Goal: Contribute content

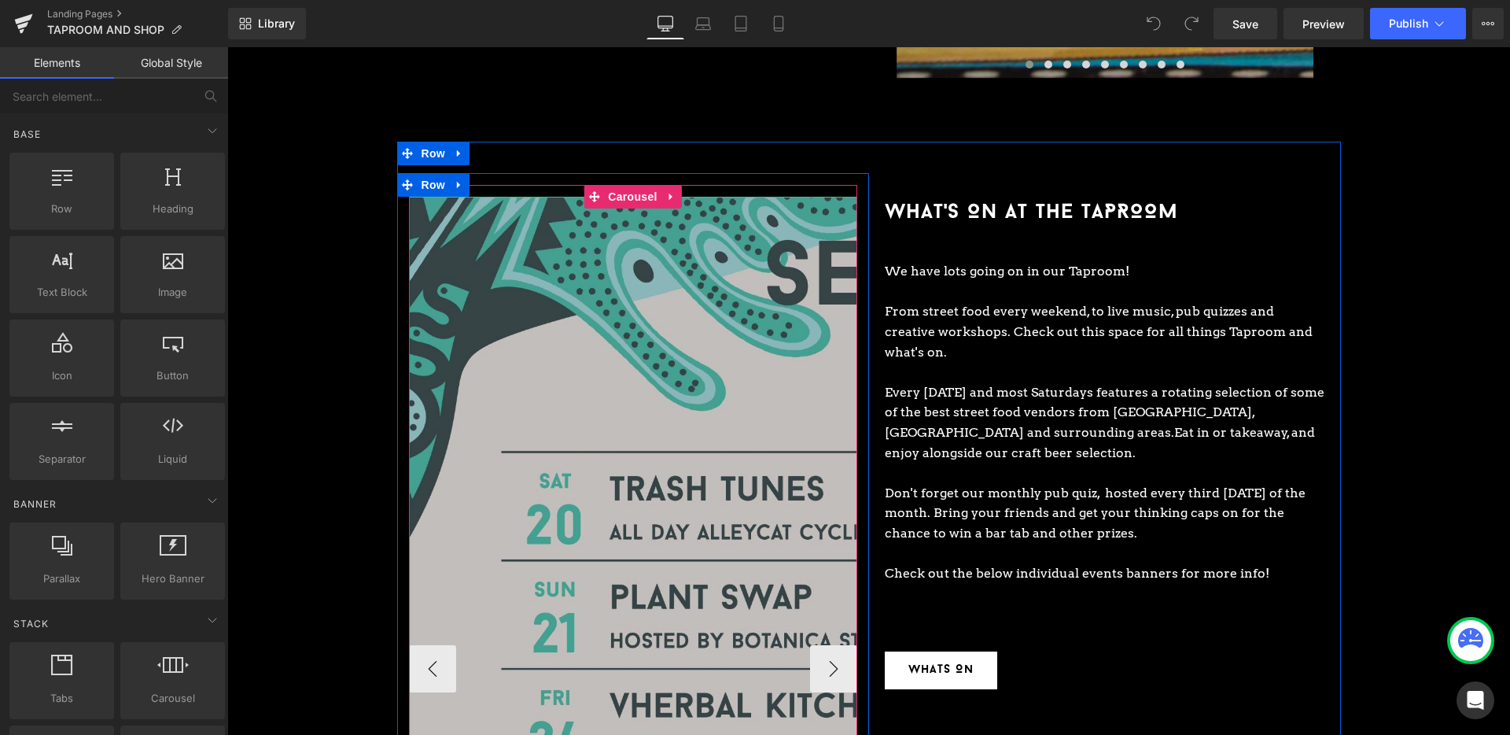
scroll to position [1865, 0]
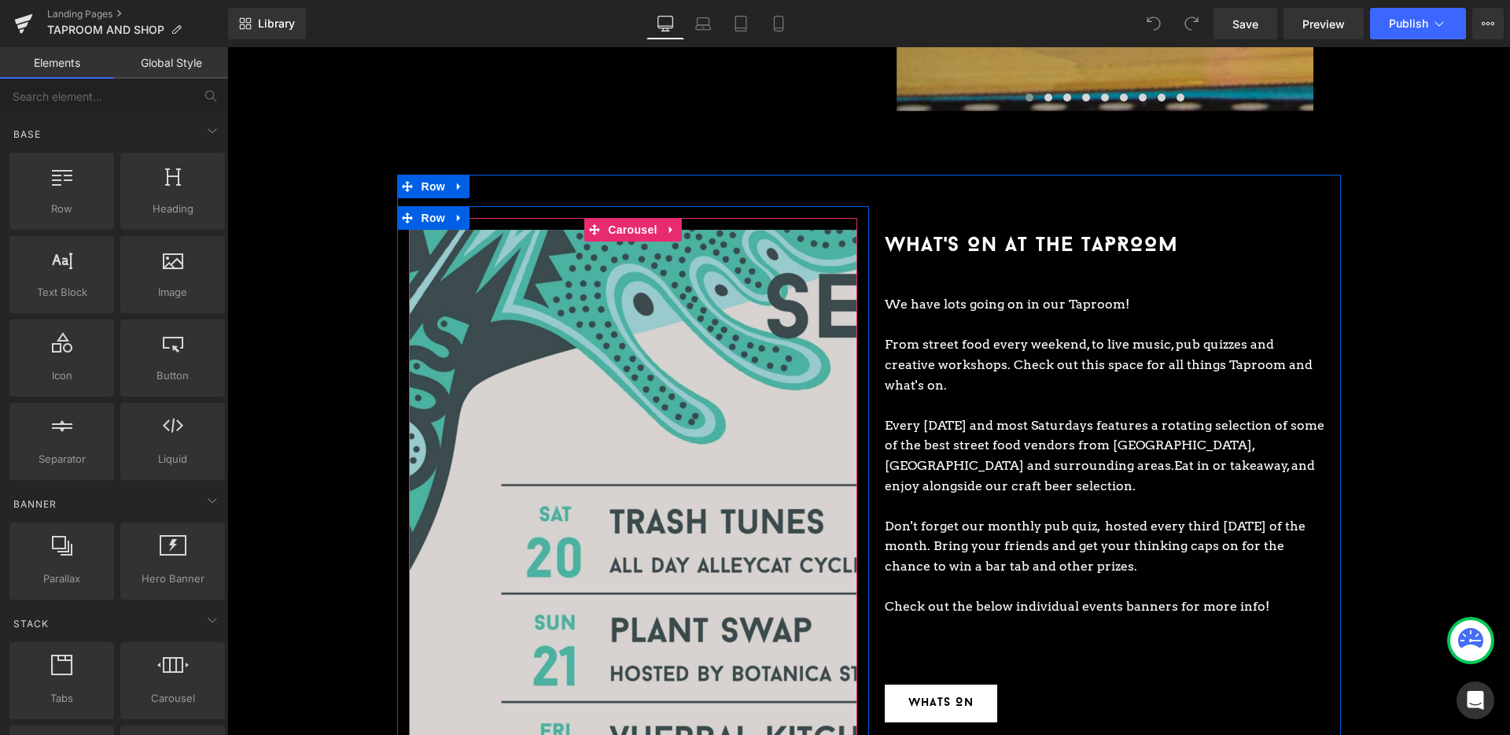
click at [623, 206] on div "Image Image Image Image Image ‹ › [GEOGRAPHIC_DATA]" at bounding box center [633, 701] width 472 height 991
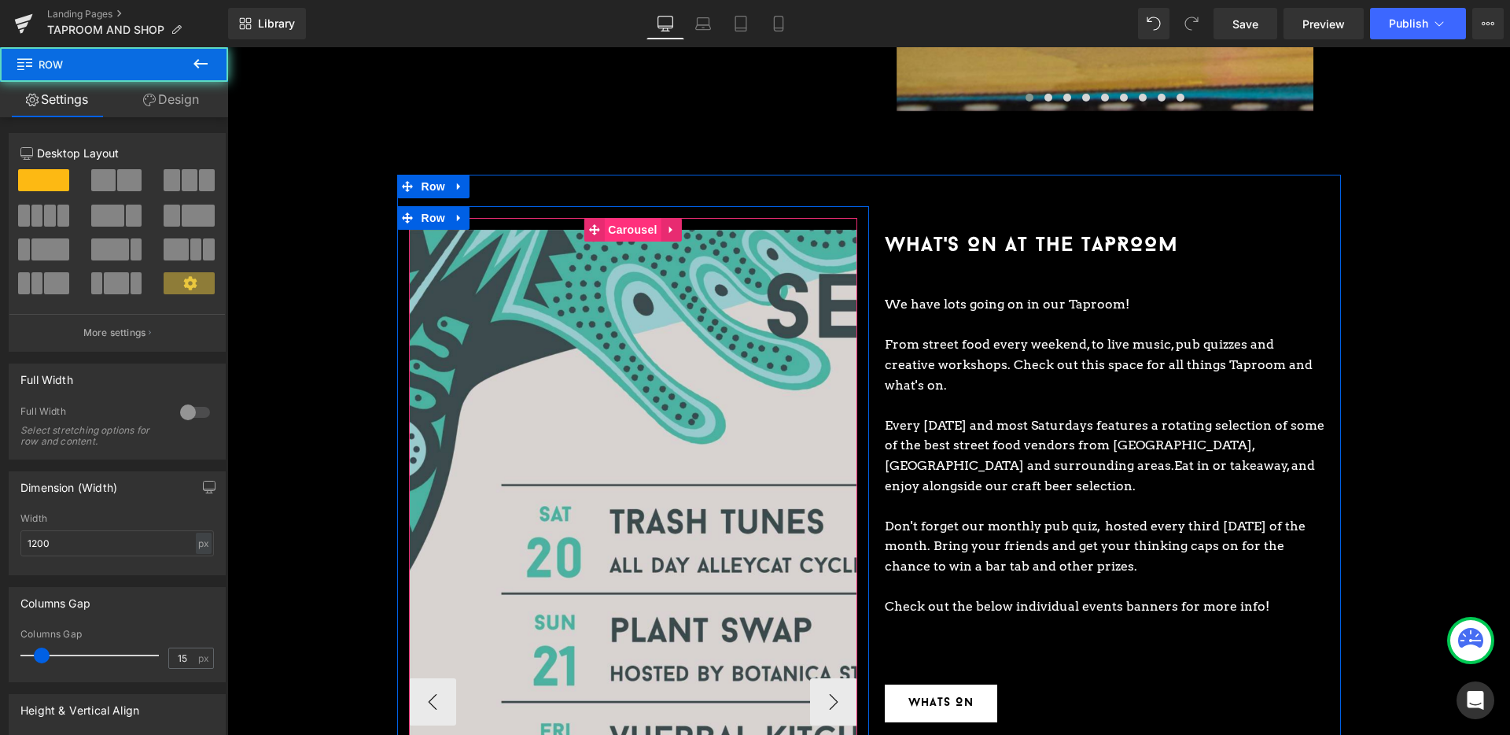
click at [631, 218] on span "Carousel" at bounding box center [632, 230] width 57 height 24
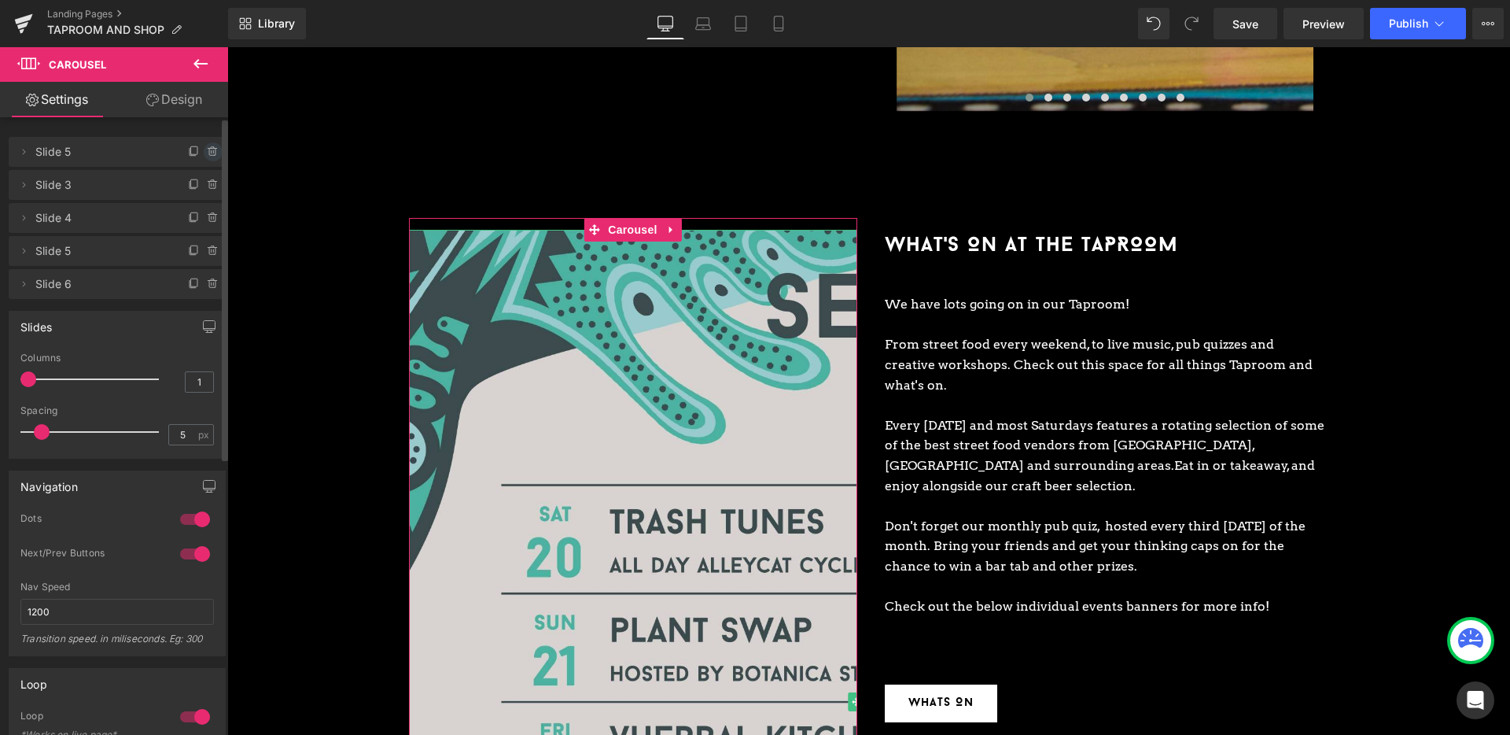
click at [207, 145] on icon at bounding box center [213, 151] width 13 height 13
drag, startPoint x: 205, startPoint y: 145, endPoint x: 14, endPoint y: 89, distance: 199.1
click at [205, 145] on button "Delete" at bounding box center [196, 152] width 50 height 20
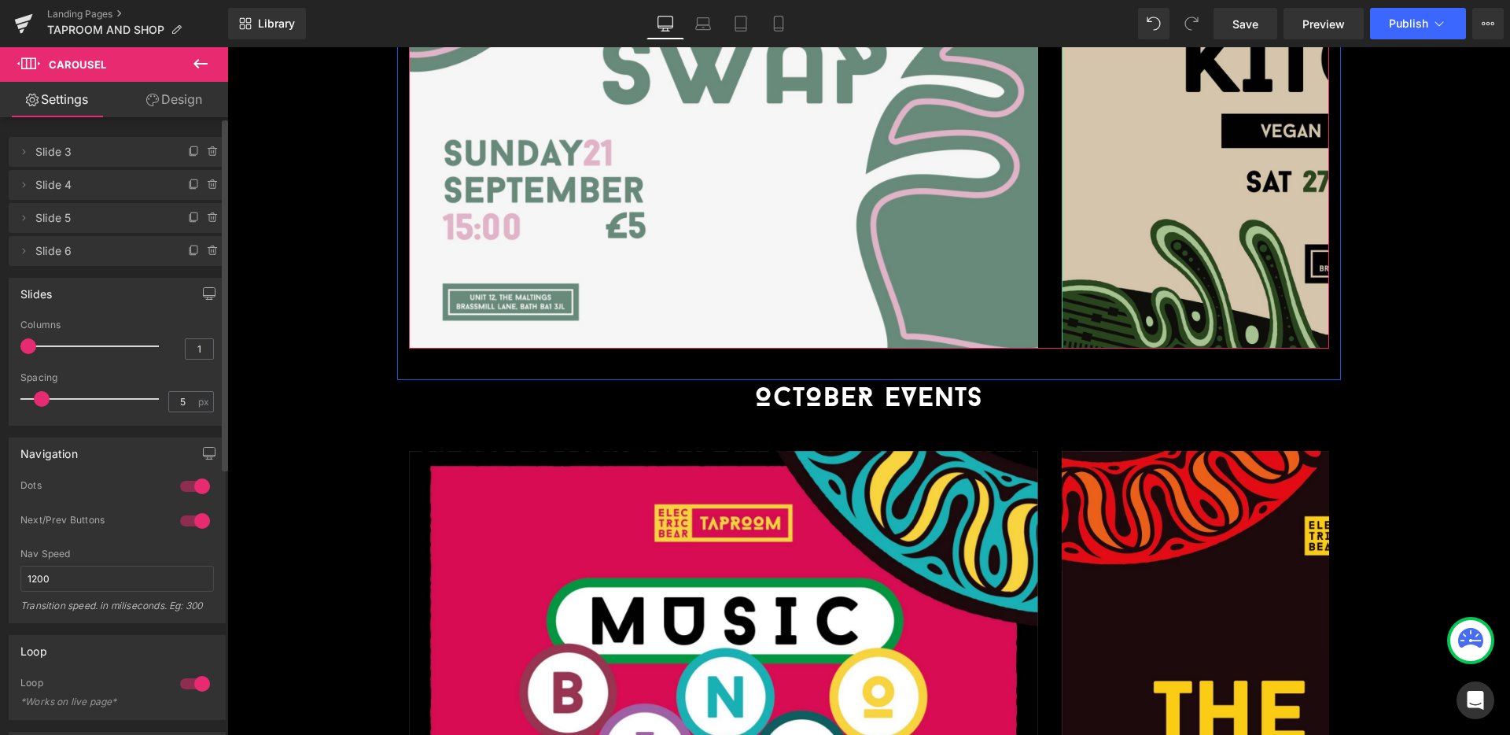
scroll to position [3016, 0]
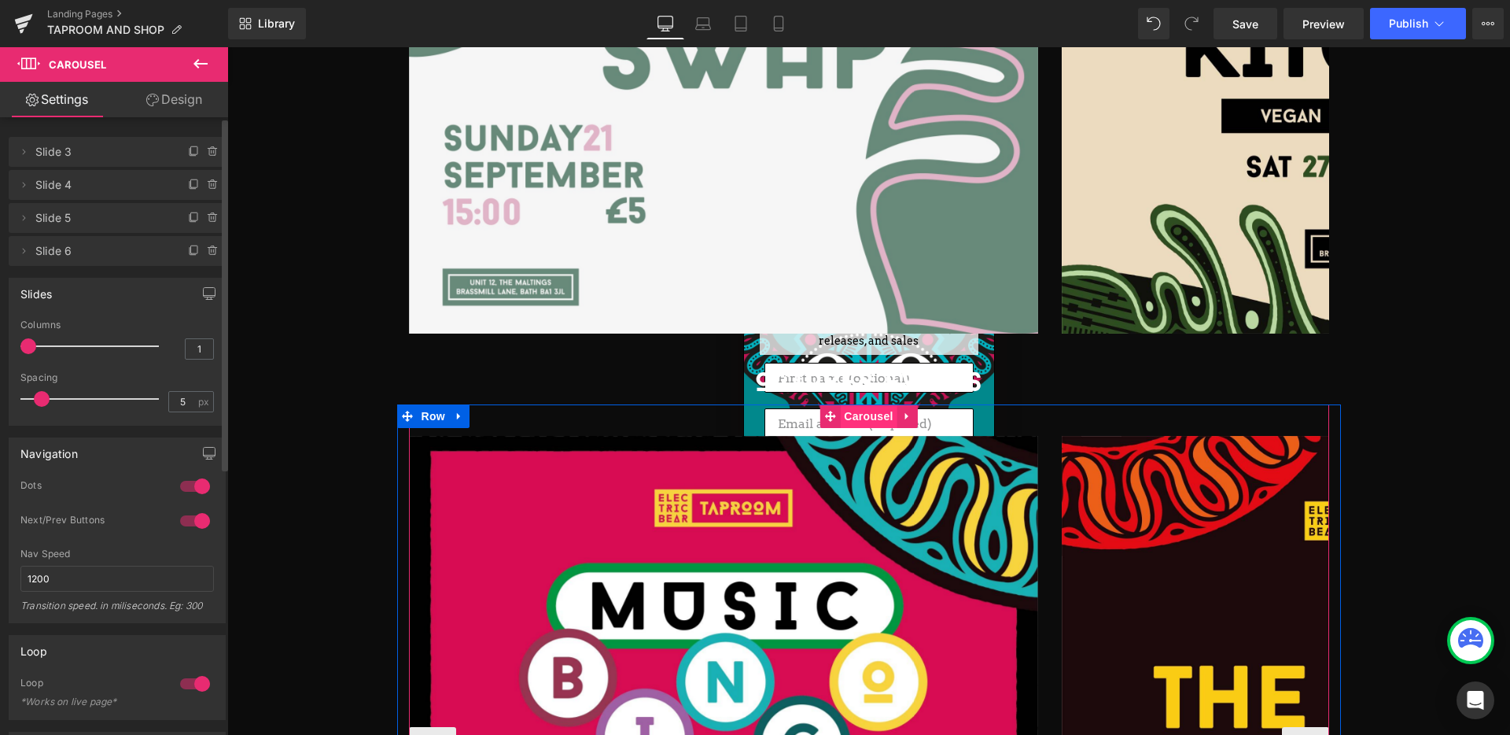
click at [875, 404] on span "Carousel" at bounding box center [868, 416] width 57 height 24
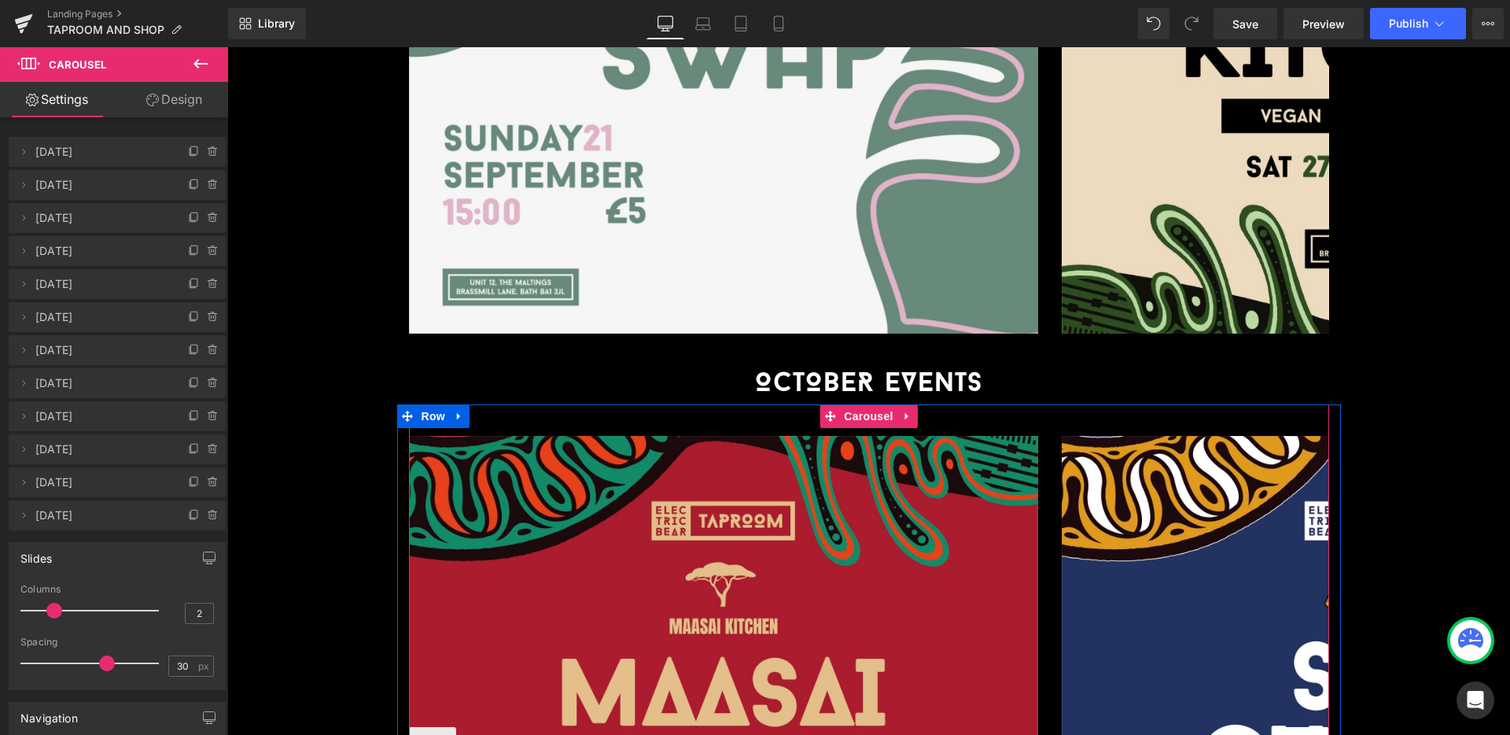
click at [188, 516] on icon at bounding box center [194, 515] width 13 height 13
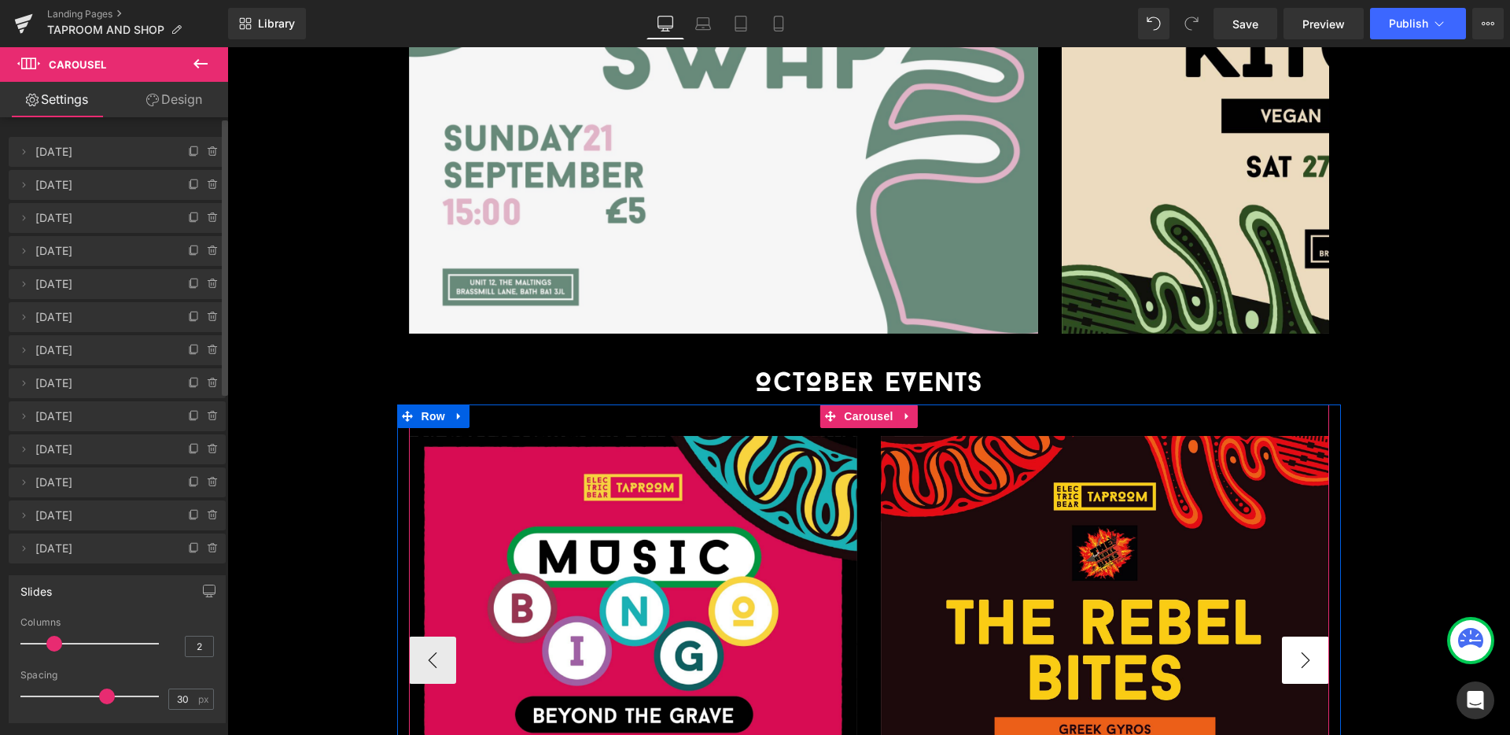
click at [1306, 636] on button "›" at bounding box center [1305, 659] width 47 height 47
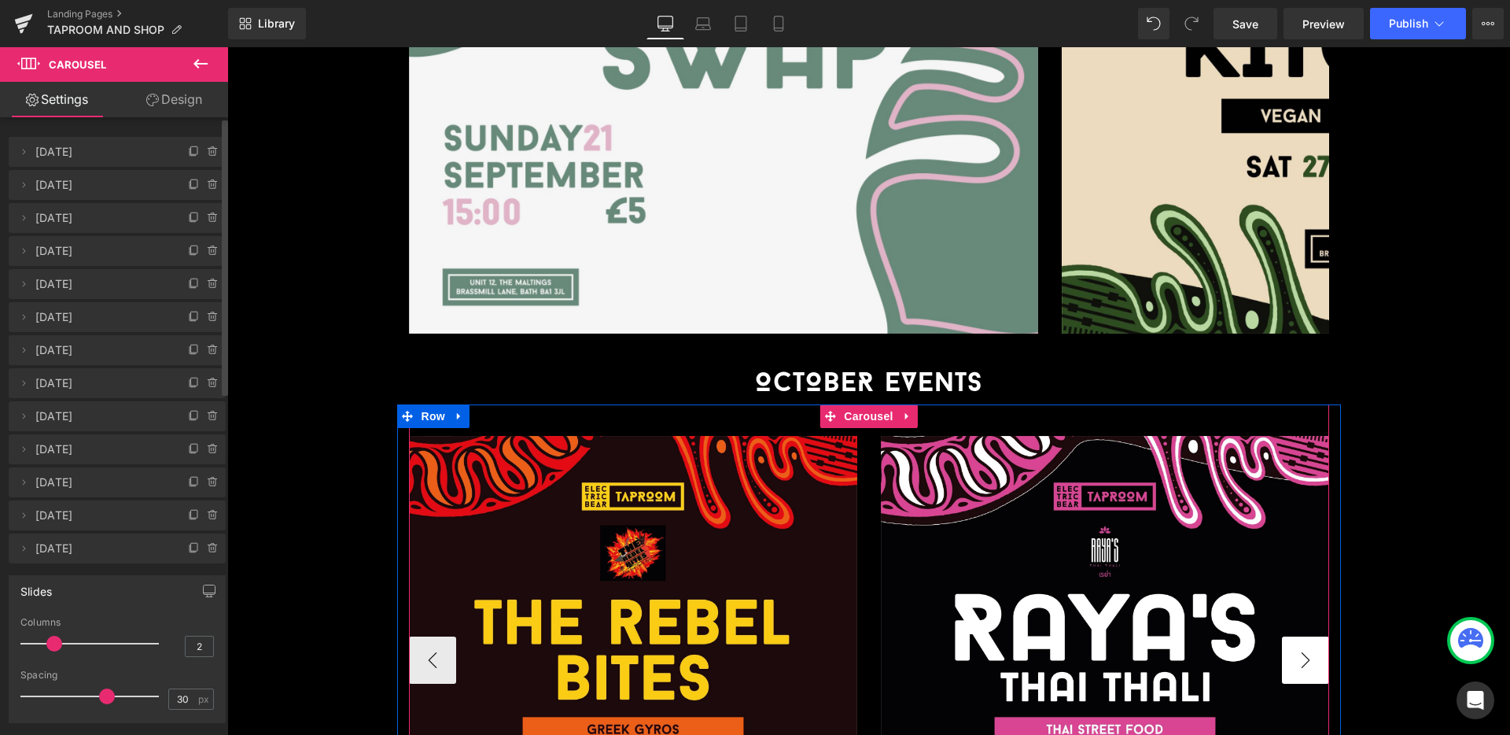
click at [1306, 636] on button "›" at bounding box center [1305, 659] width 47 height 47
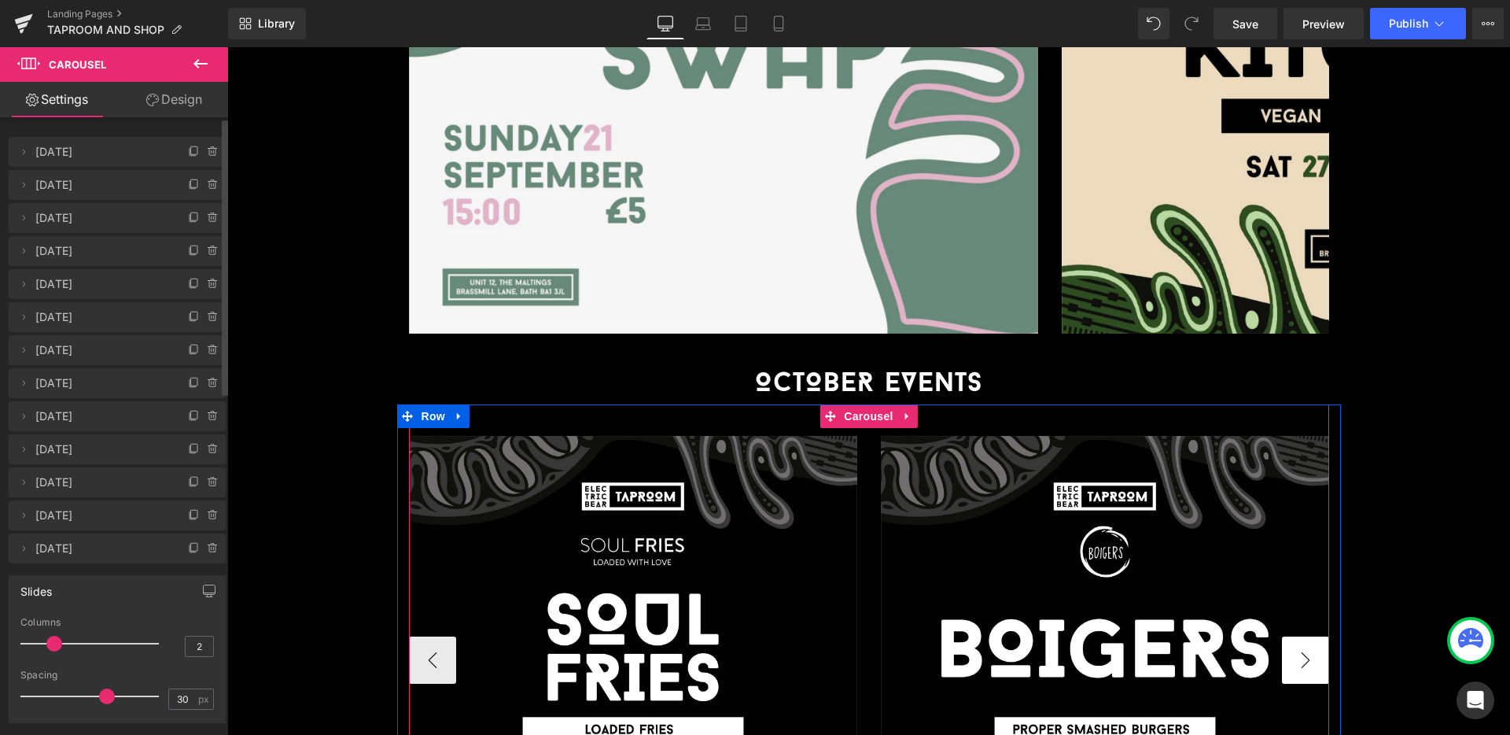
click at [1306, 636] on button "›" at bounding box center [1305, 659] width 47 height 47
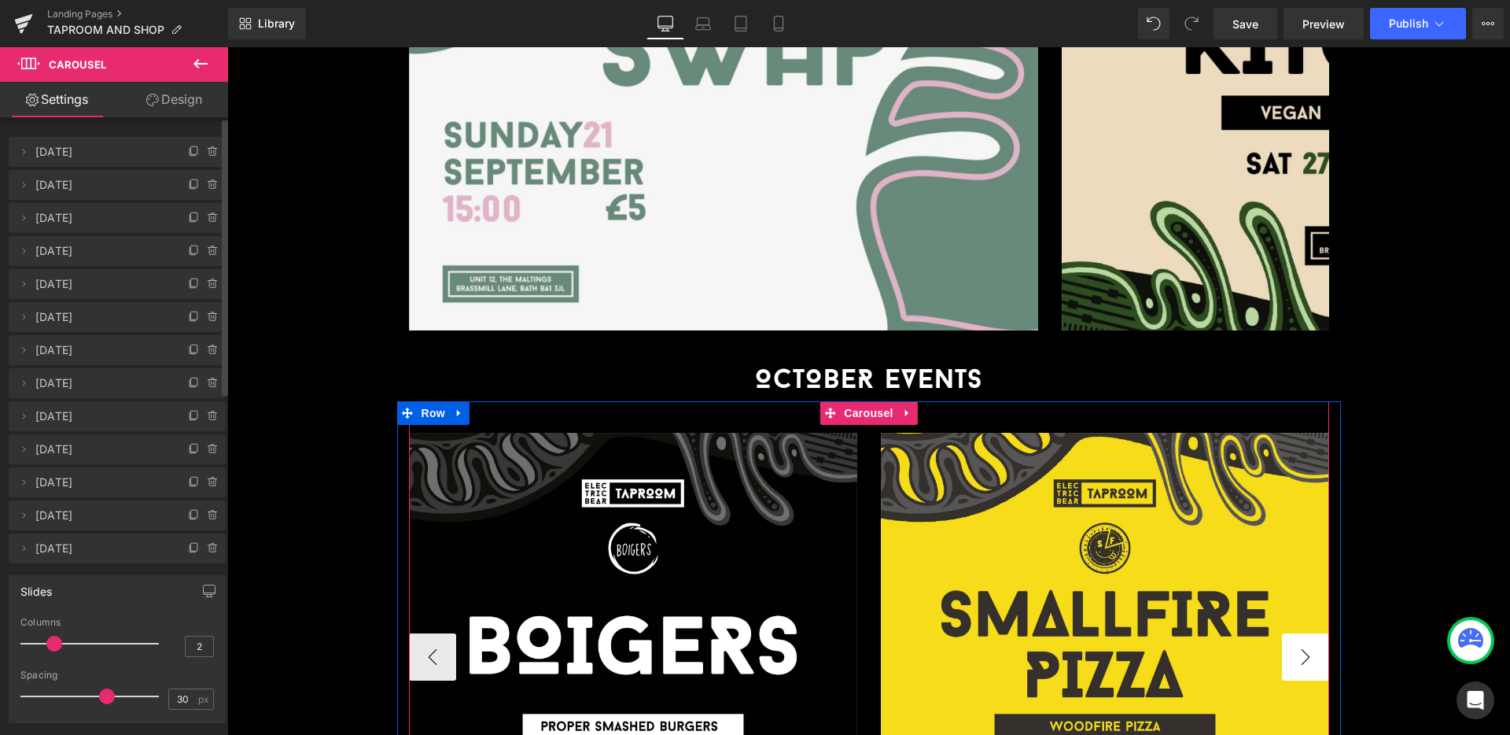
click at [1306, 633] on button "›" at bounding box center [1305, 656] width 47 height 47
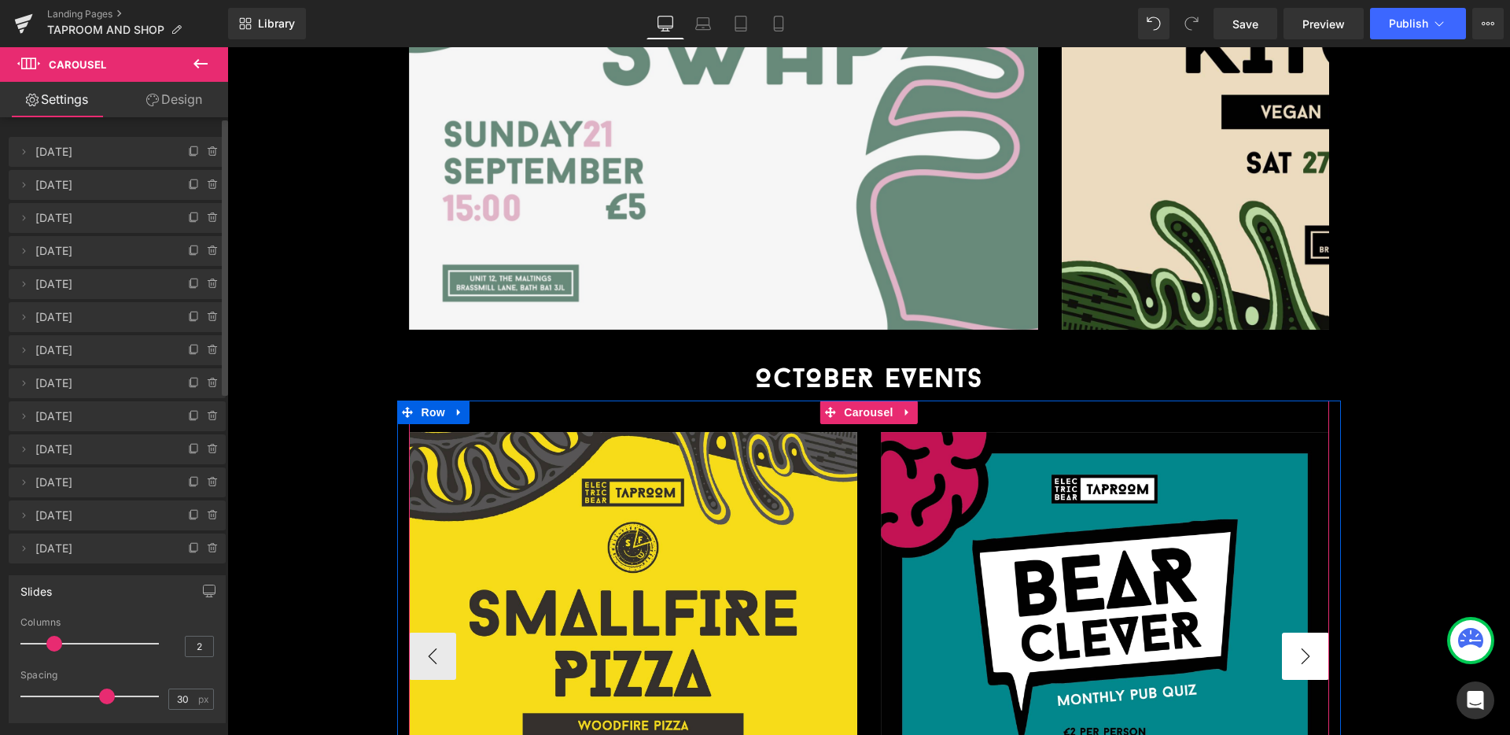
click at [1306, 632] on button "›" at bounding box center [1305, 655] width 47 height 47
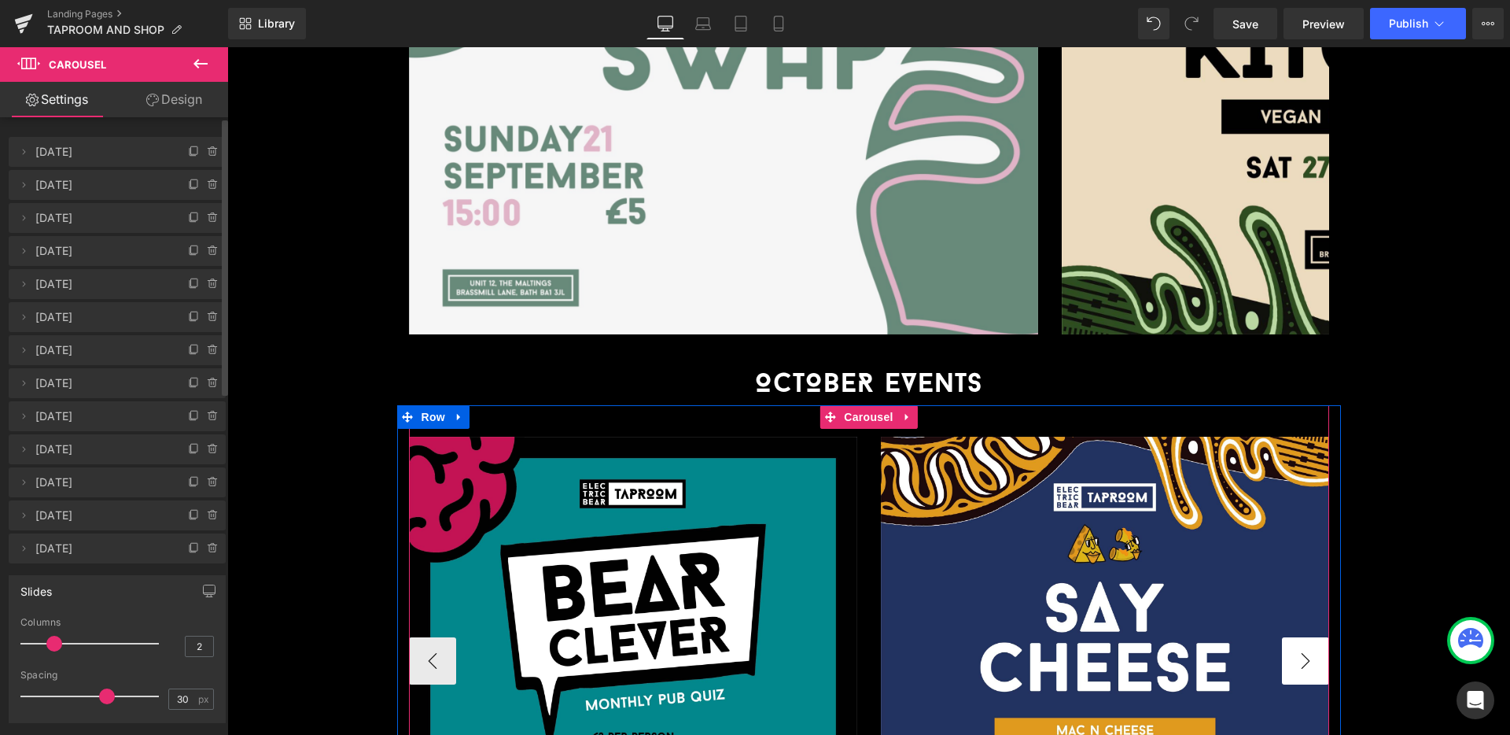
click at [1306, 637] on button "›" at bounding box center [1305, 660] width 47 height 47
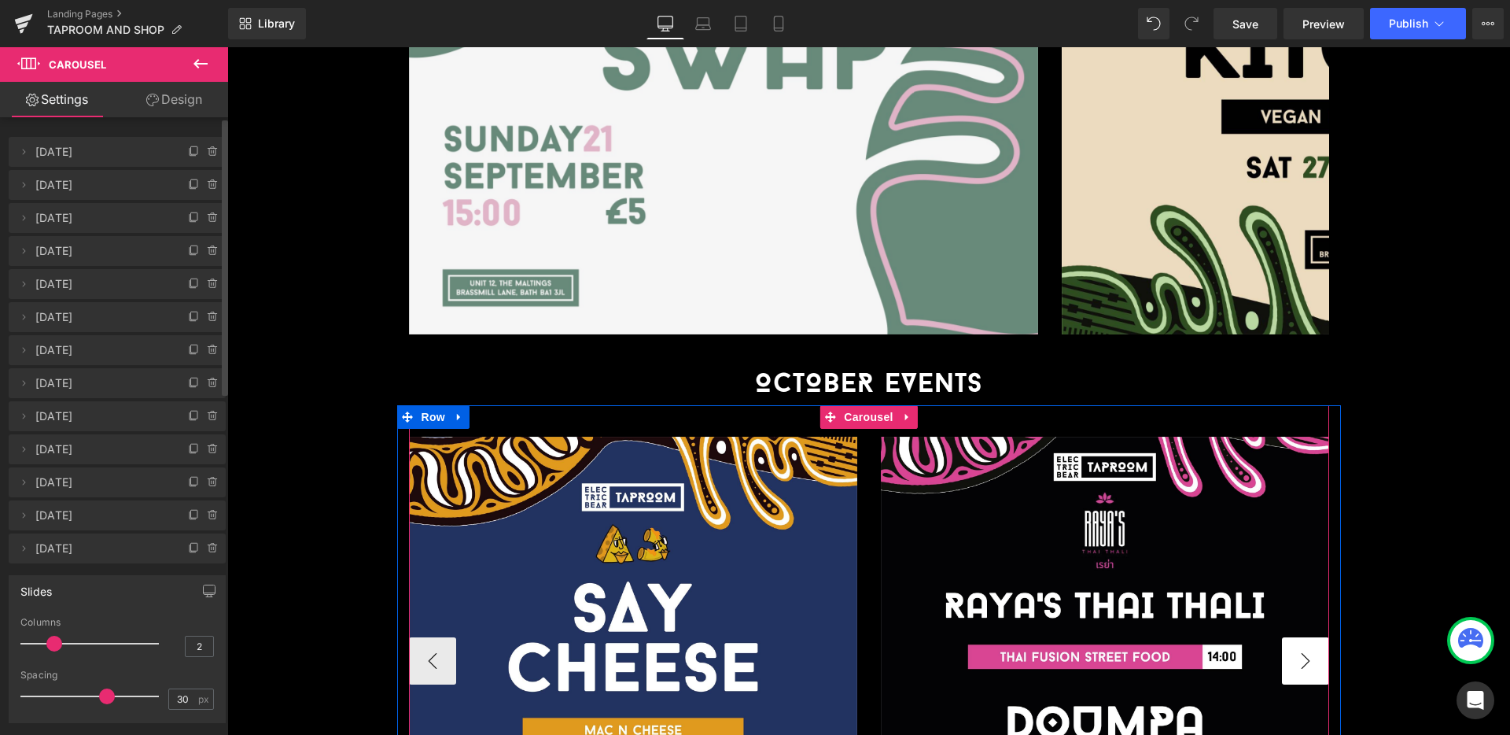
click at [1306, 637] on button "›" at bounding box center [1305, 660] width 47 height 47
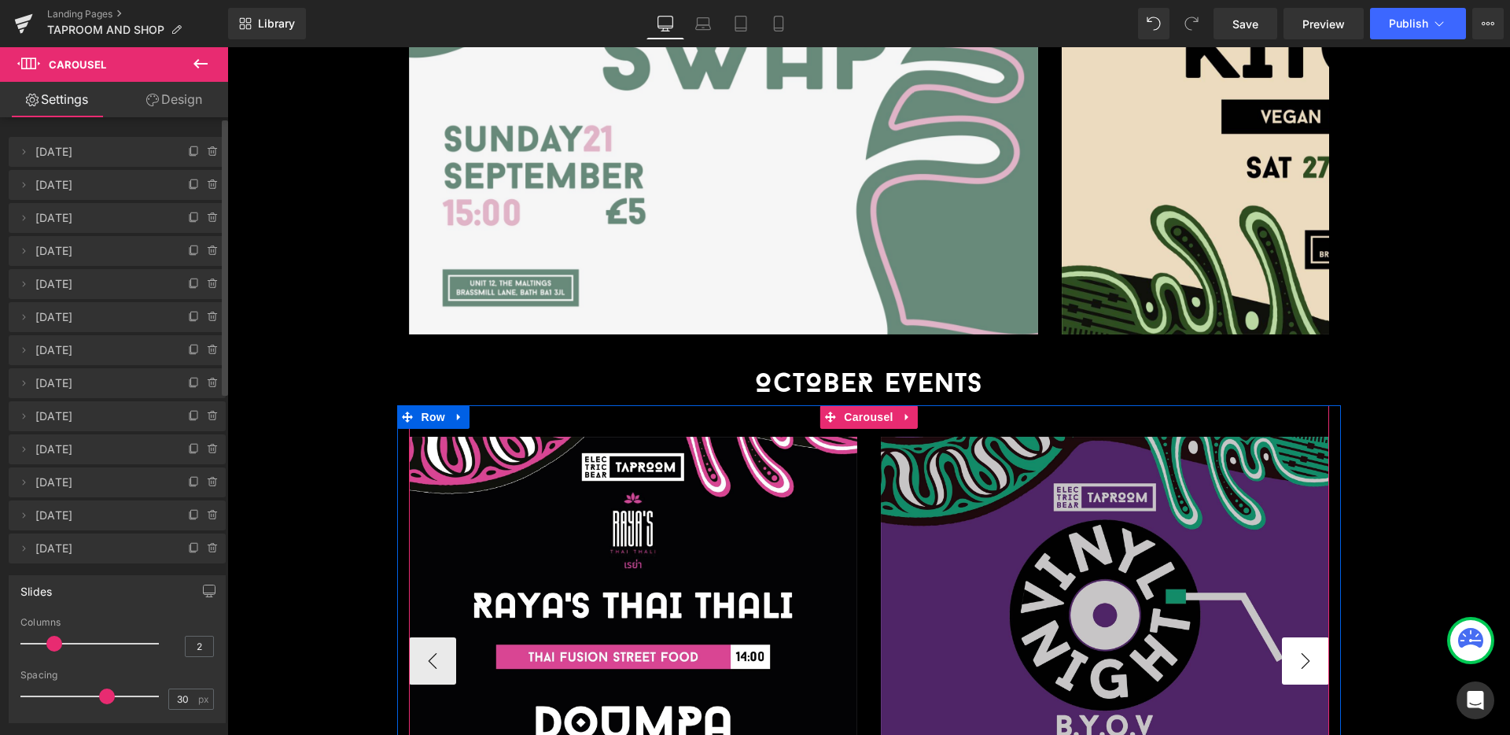
click at [1306, 637] on button "›" at bounding box center [1305, 660] width 47 height 47
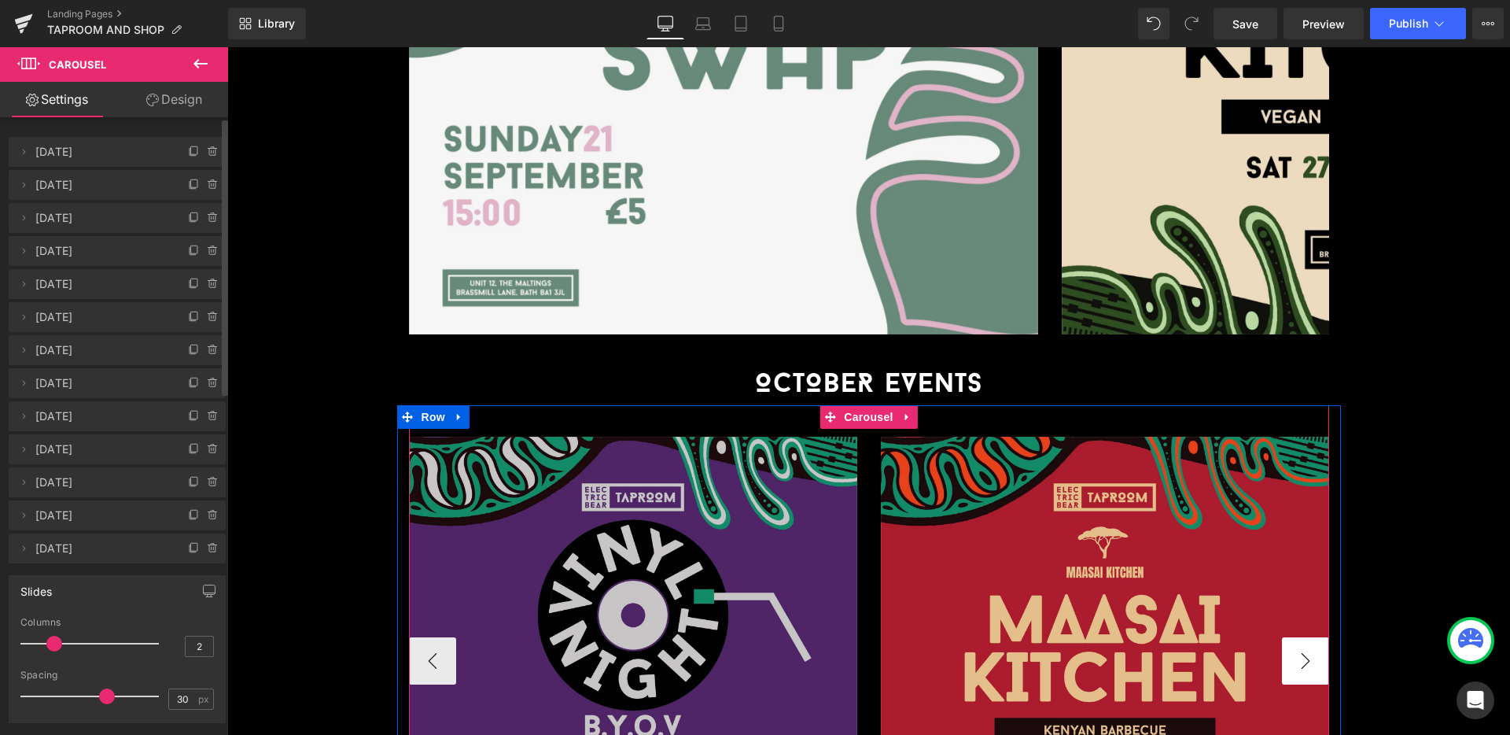
click at [1306, 637] on button "›" at bounding box center [1305, 660] width 47 height 47
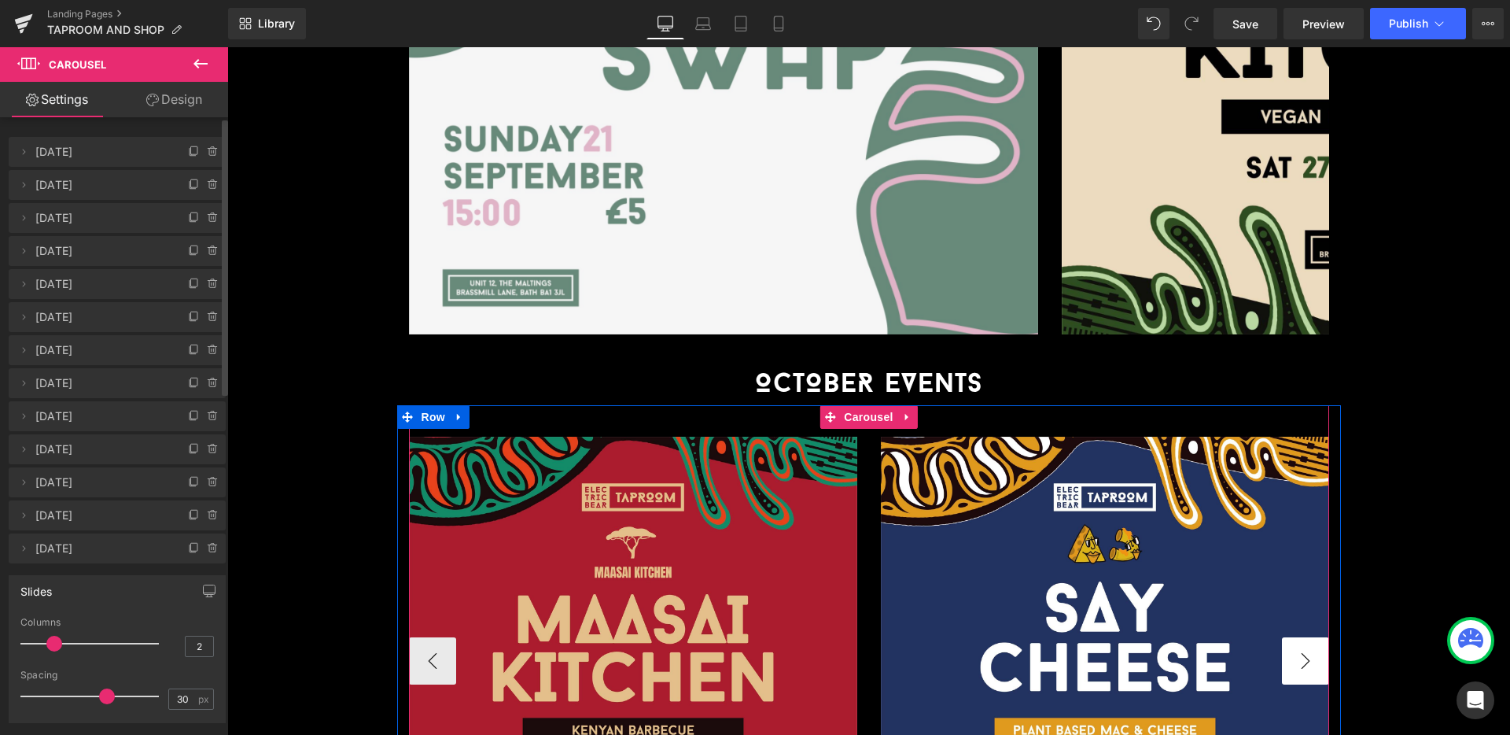
click at [1306, 637] on button "›" at bounding box center [1305, 660] width 47 height 47
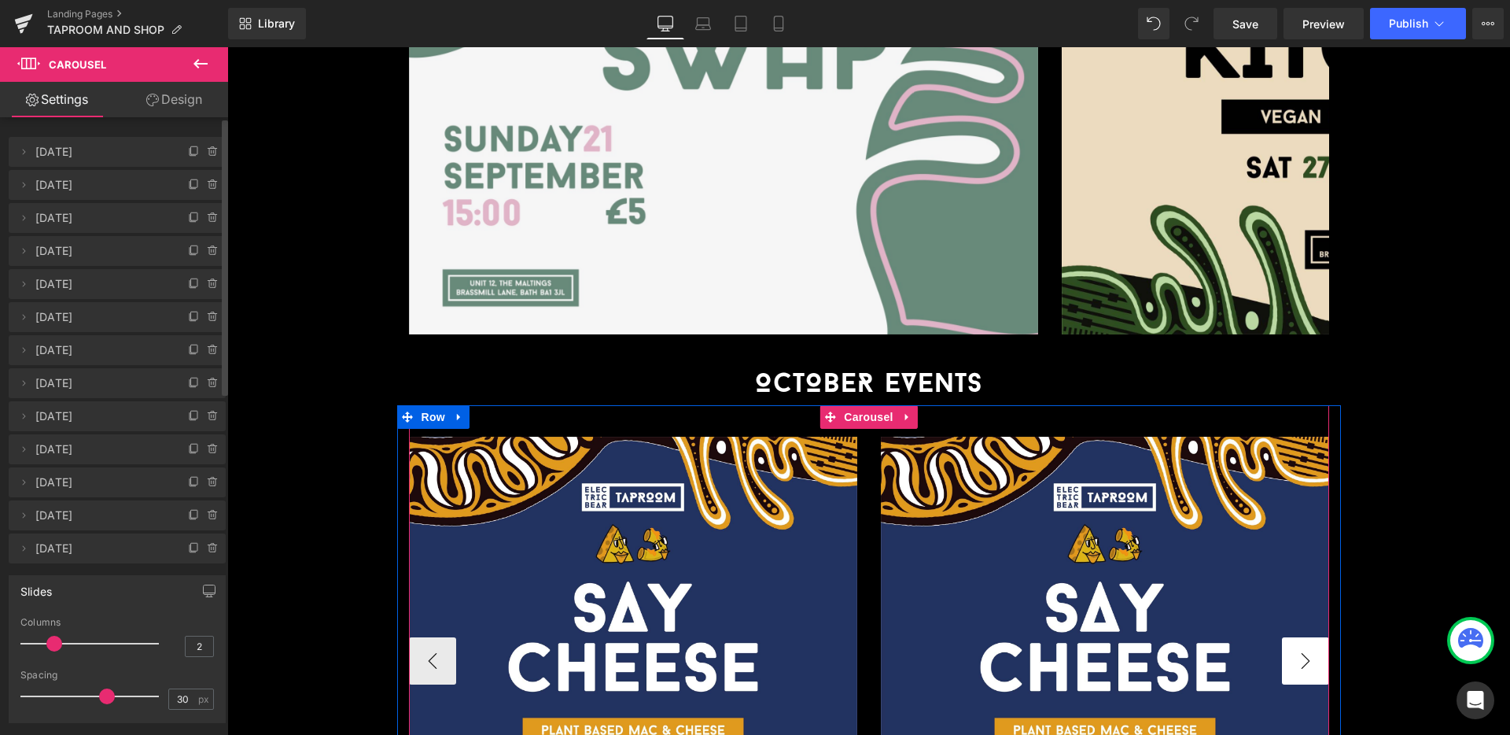
click at [1306, 637] on button "›" at bounding box center [1305, 660] width 47 height 47
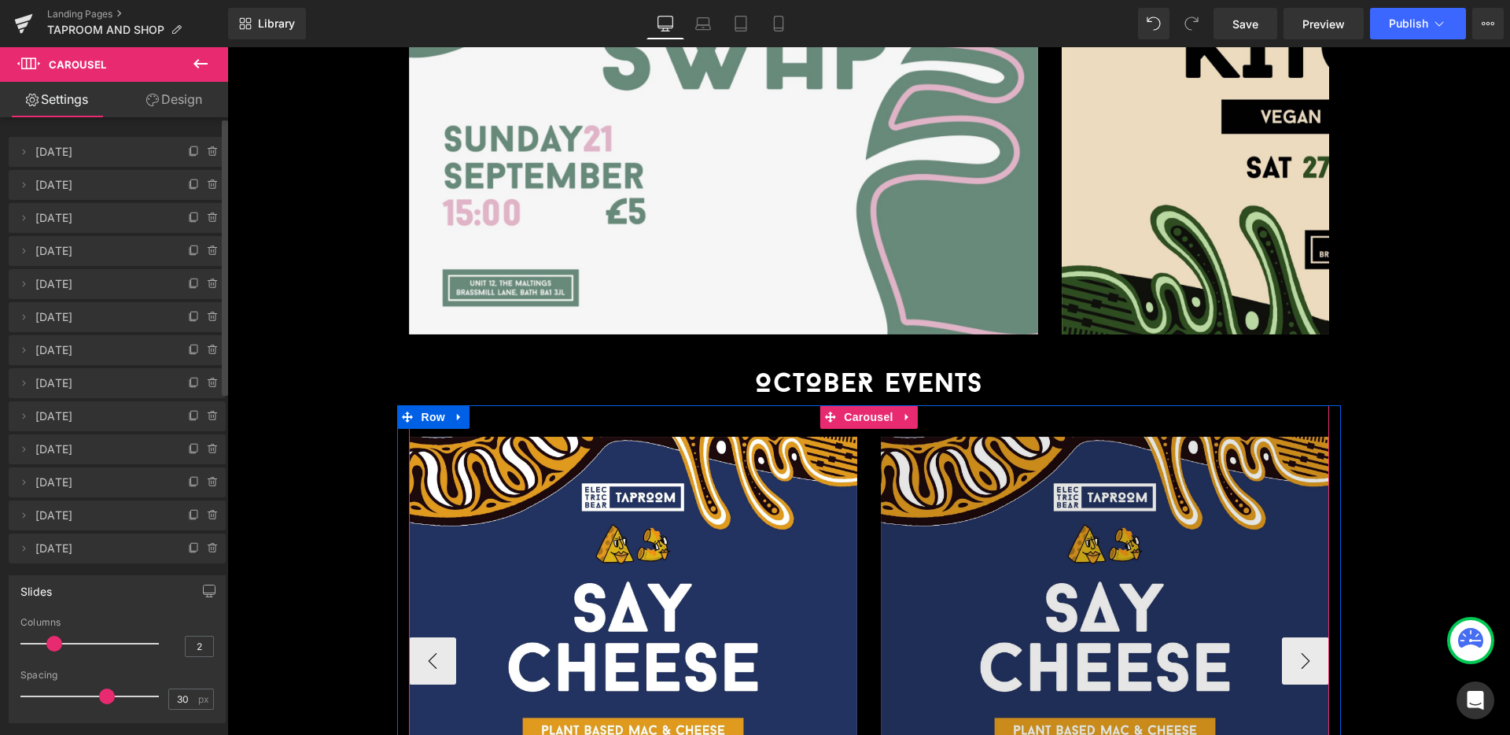
click at [1119, 543] on img at bounding box center [1105, 660] width 448 height 448
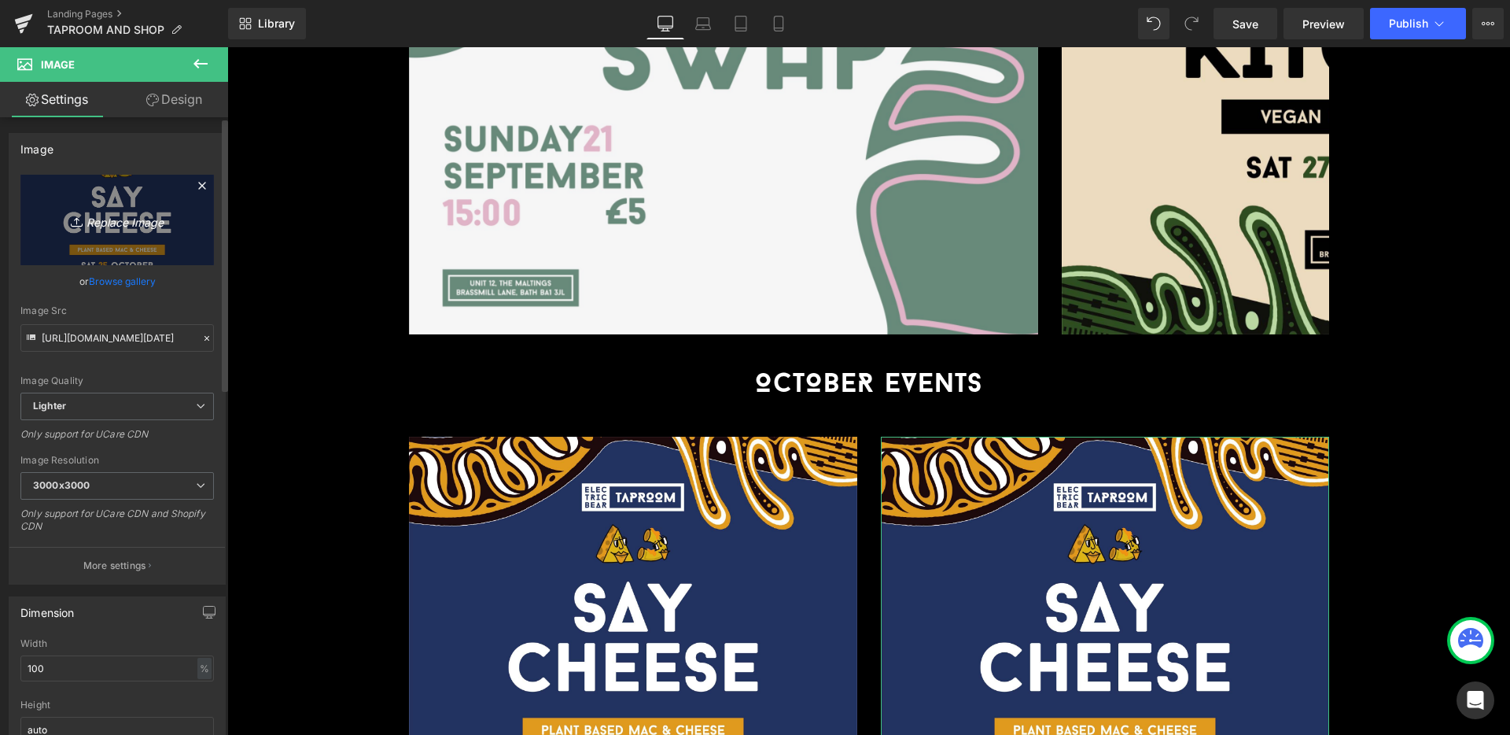
click at [142, 217] on icon "Replace Image" at bounding box center [117, 220] width 126 height 20
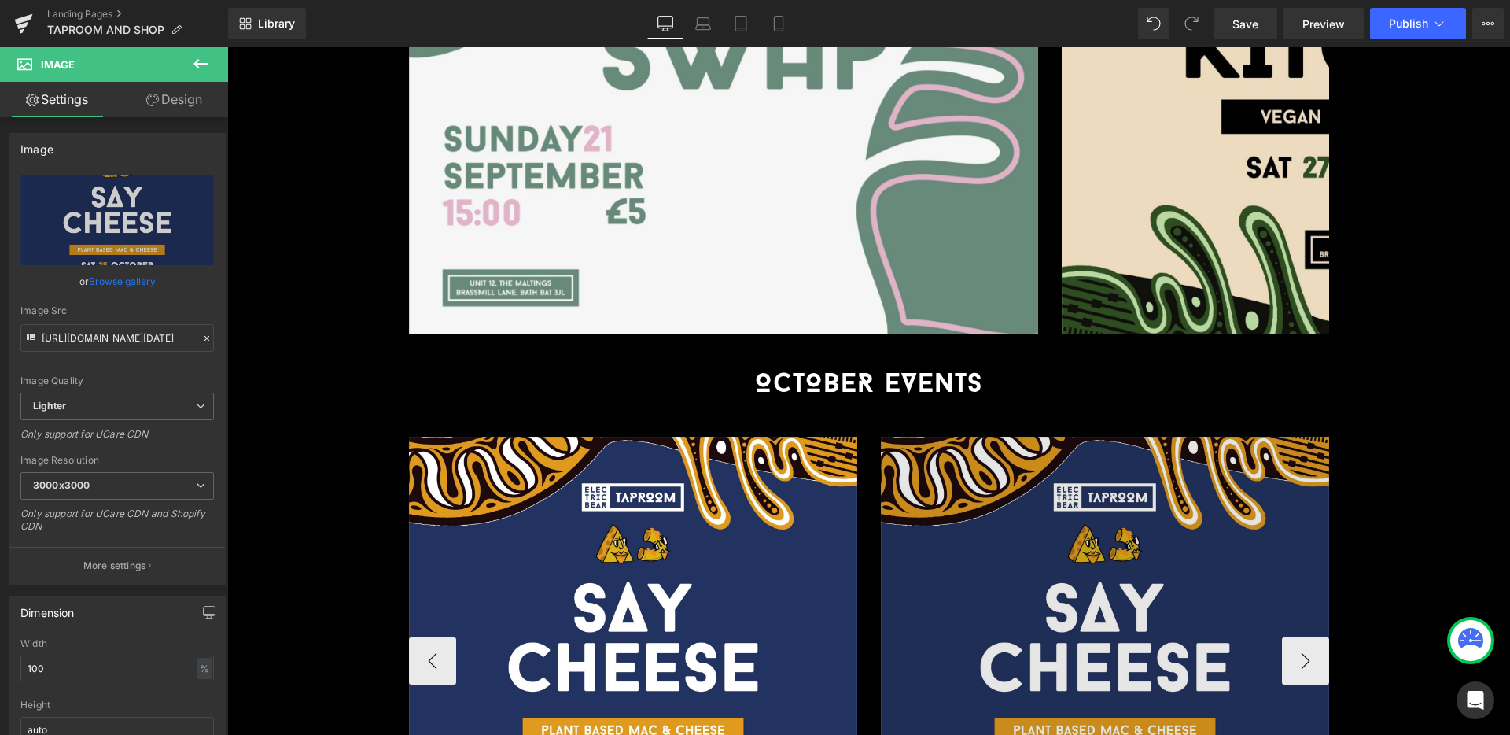
type input "C:\fakepath\[DATE] (Fright Night)_SQ (3) (1).jpg"
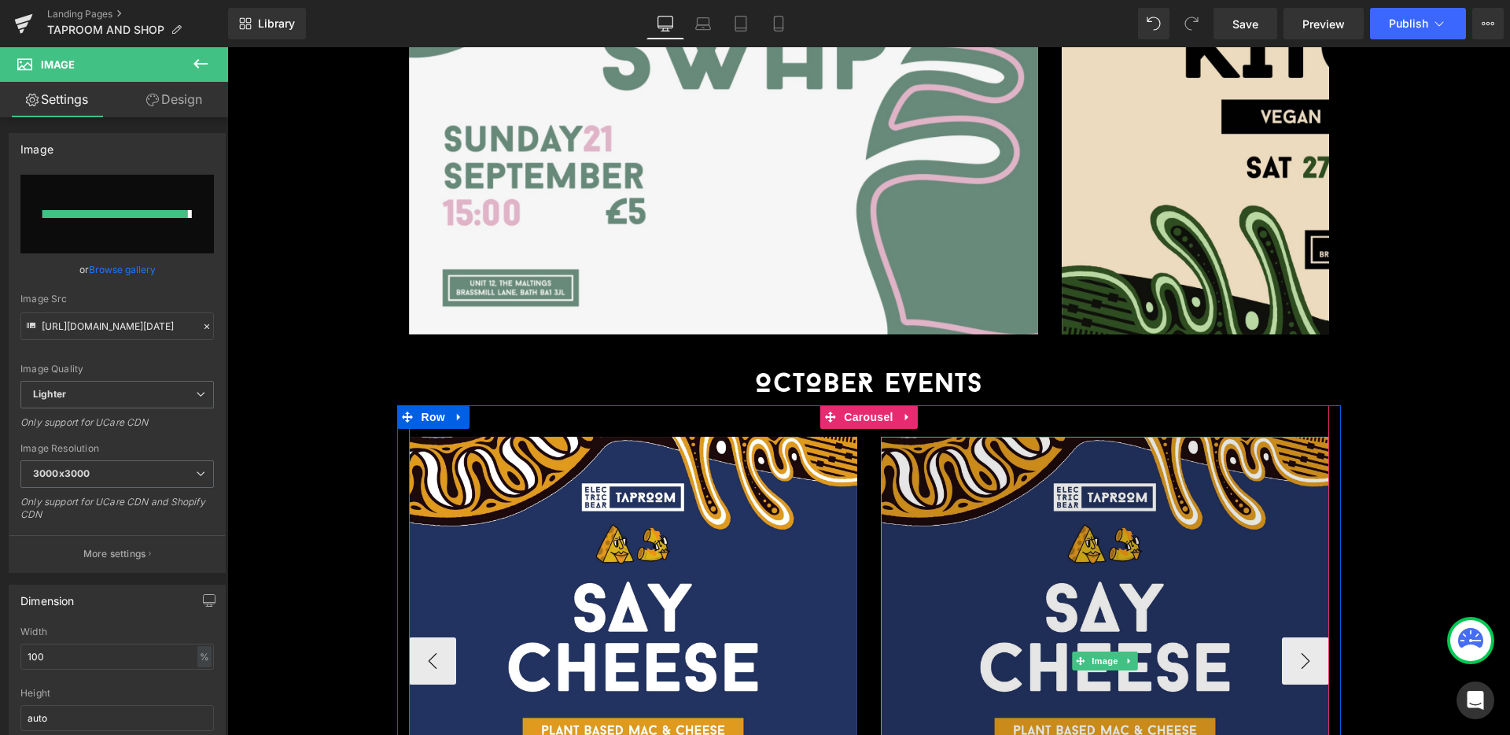
type input "[URL][DOMAIN_NAME][DATE]"
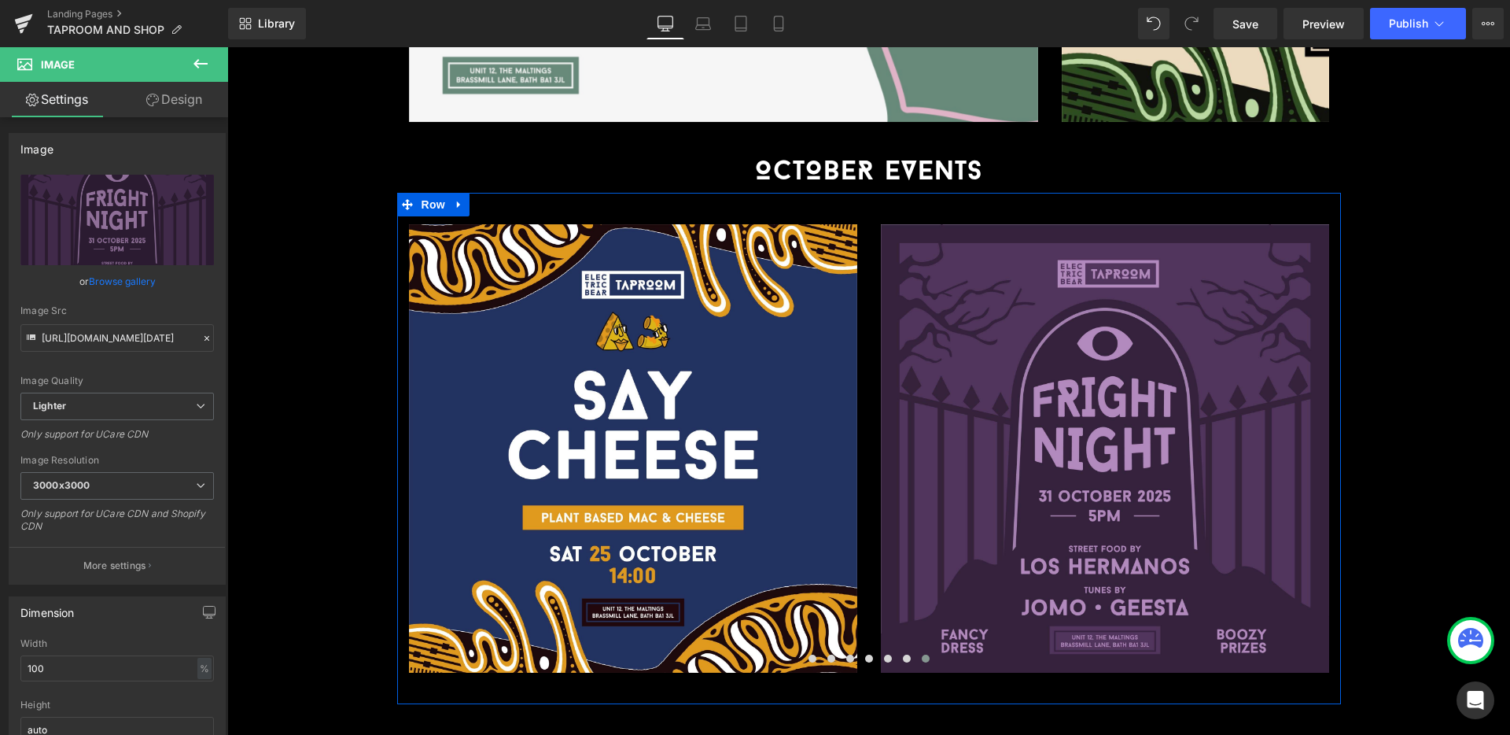
scroll to position [3249, 0]
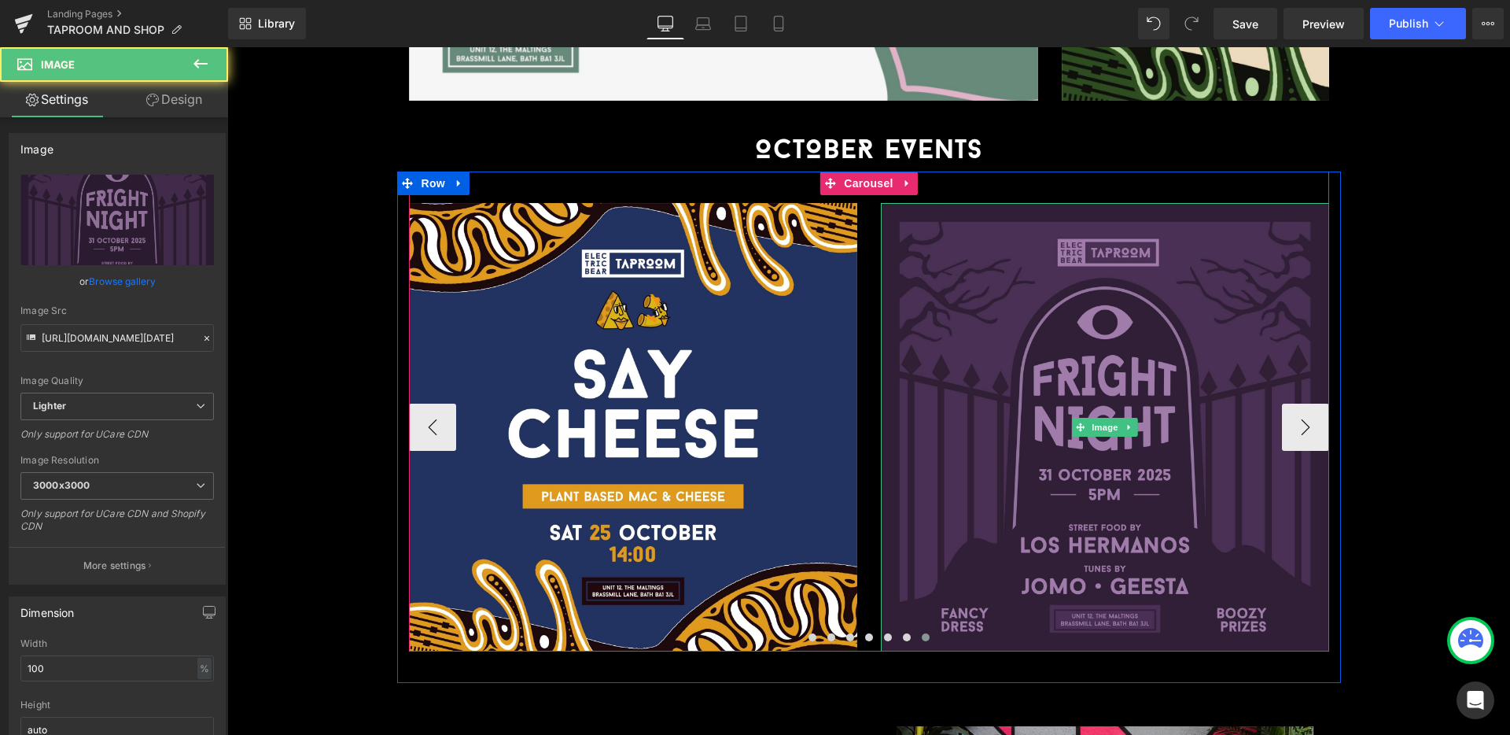
click at [1227, 433] on img at bounding box center [1105, 427] width 448 height 448
click at [1179, 492] on img at bounding box center [1105, 427] width 448 height 448
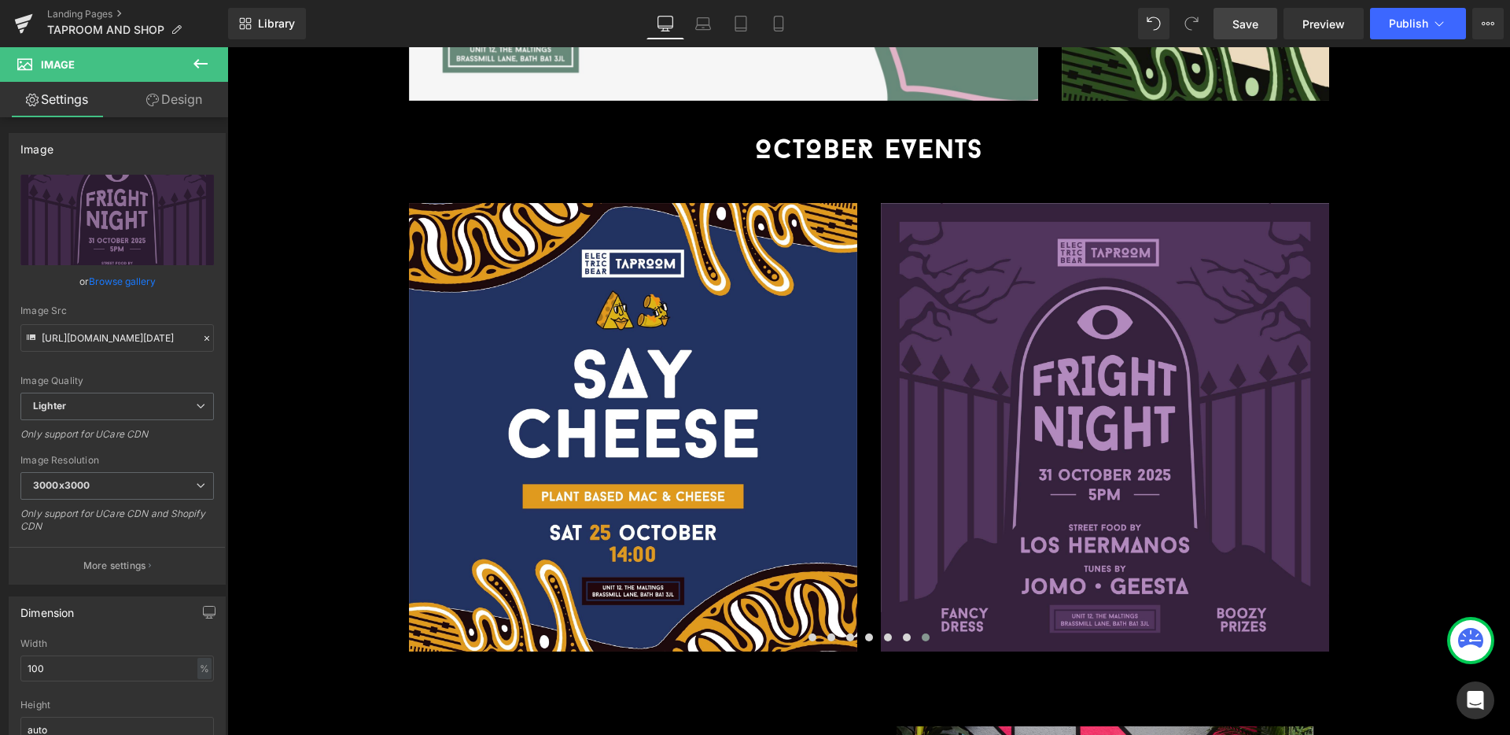
click at [1262, 24] on link "Save" at bounding box center [1246, 23] width 64 height 31
click at [1390, 18] on span "Publish" at bounding box center [1408, 23] width 39 height 13
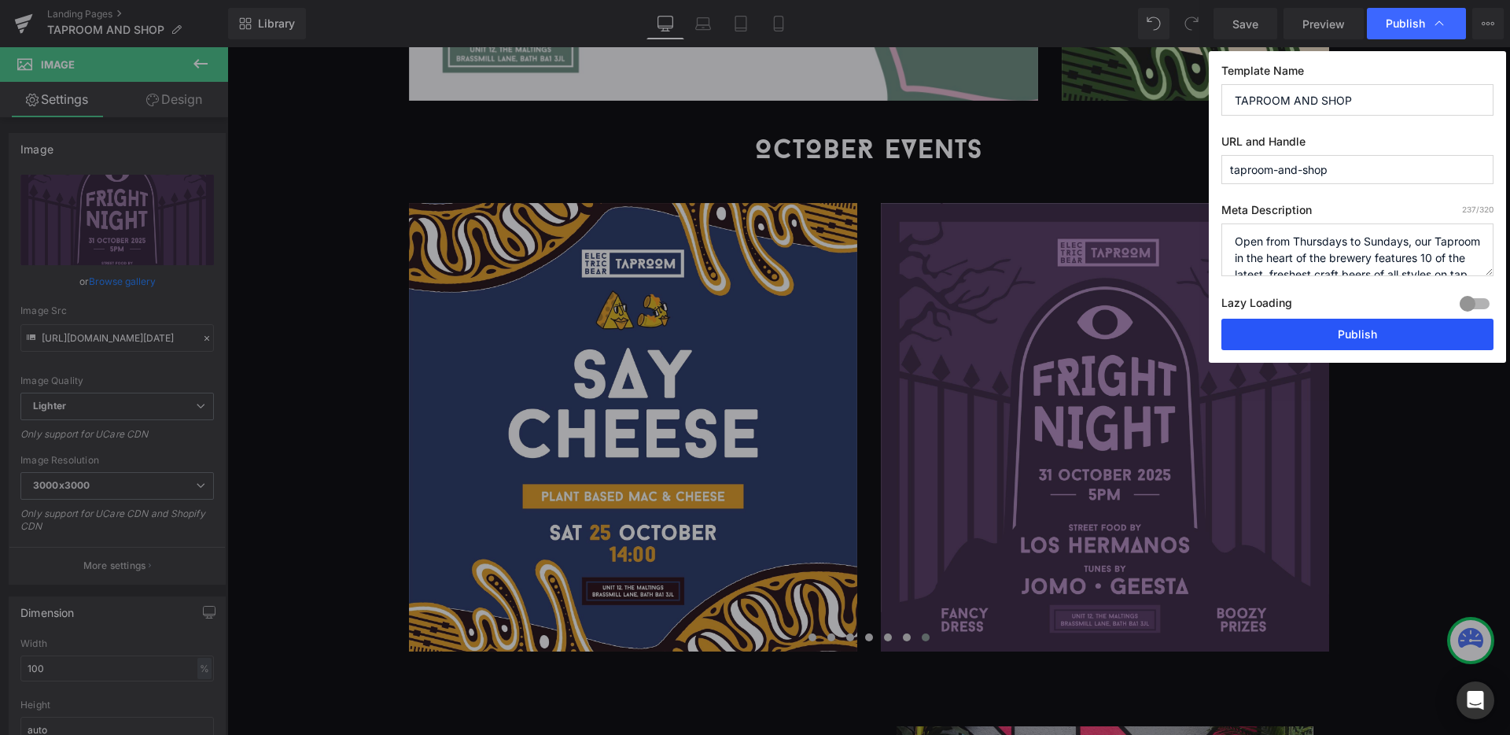
click at [1378, 333] on button "Publish" at bounding box center [1357, 334] width 272 height 31
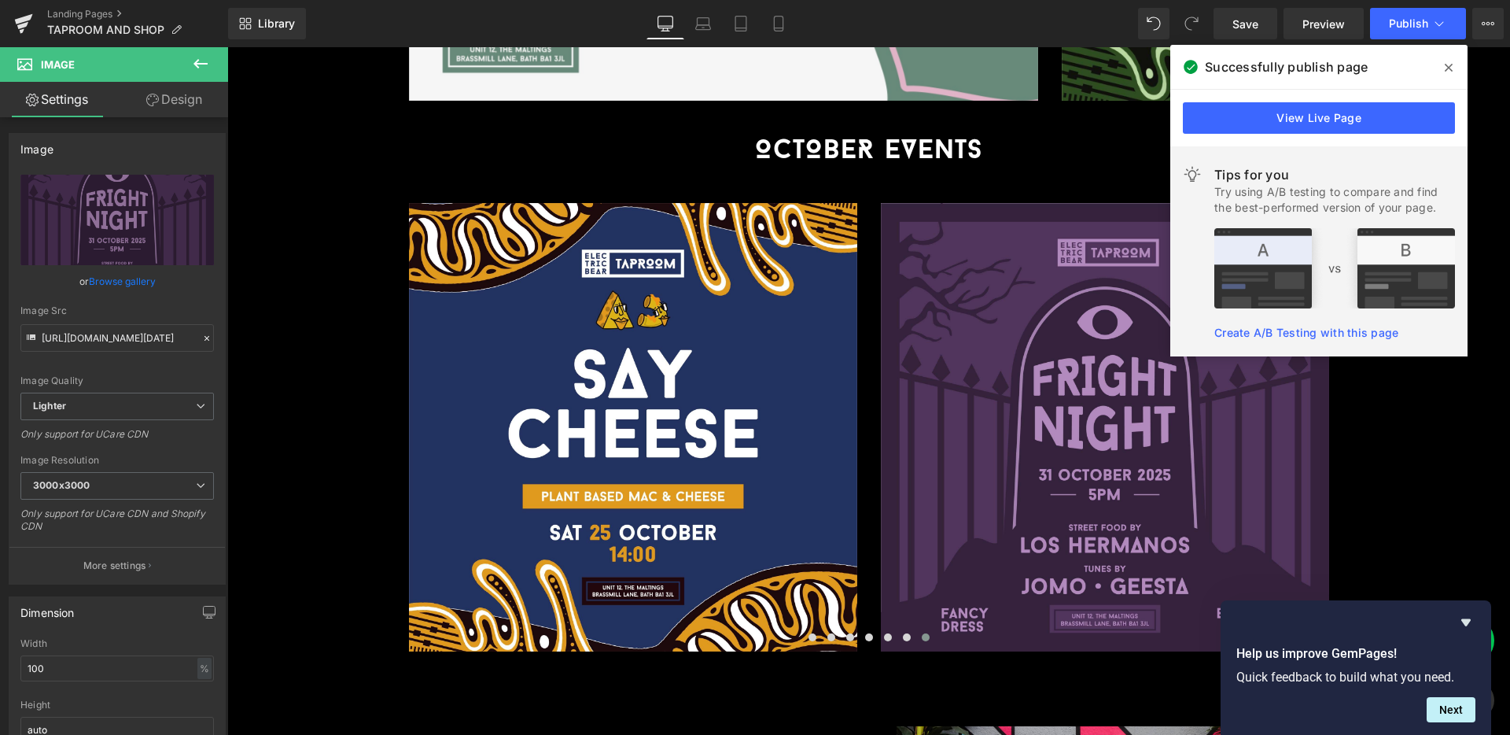
click at [1458, 70] on span at bounding box center [1448, 67] width 25 height 25
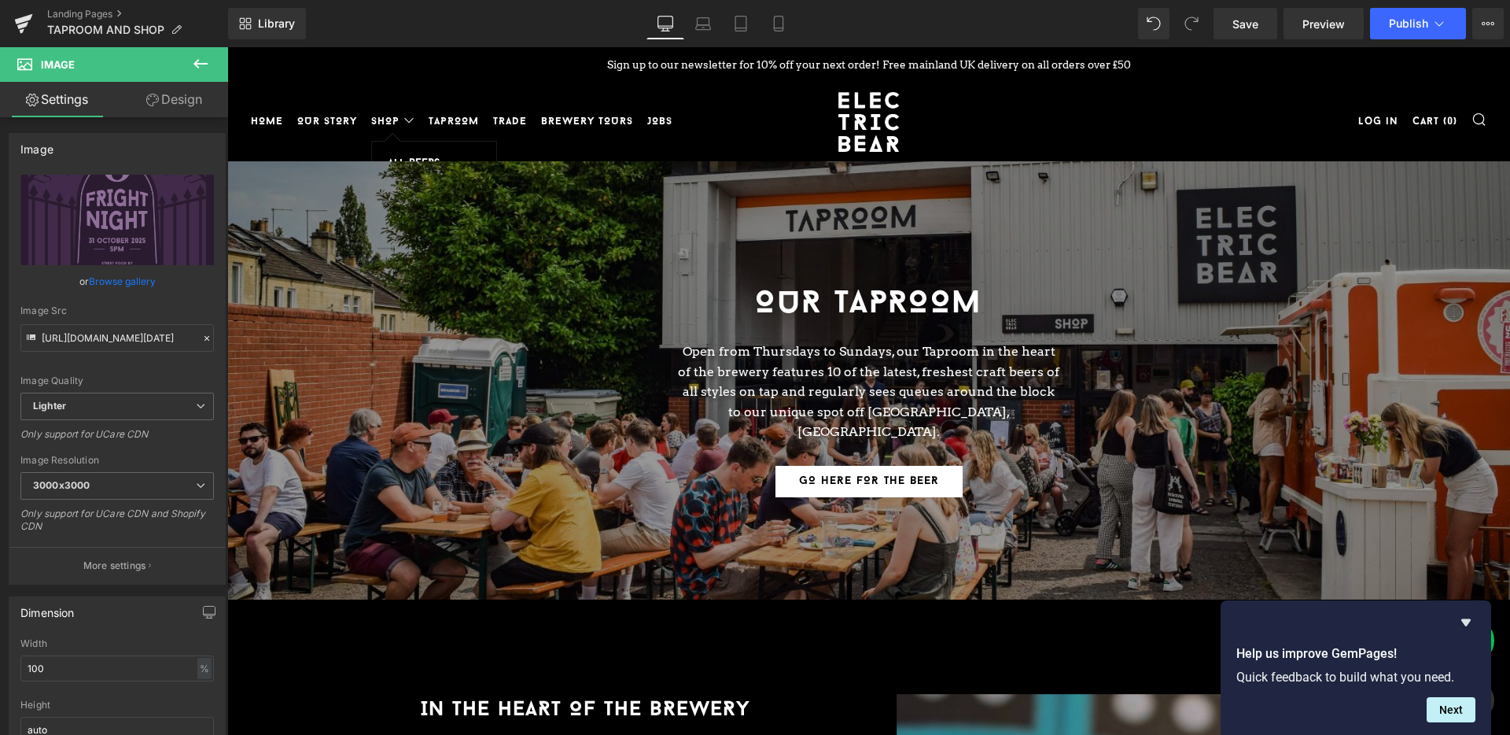
click at [397, 121] on link "SHOP" at bounding box center [392, 121] width 43 height 25
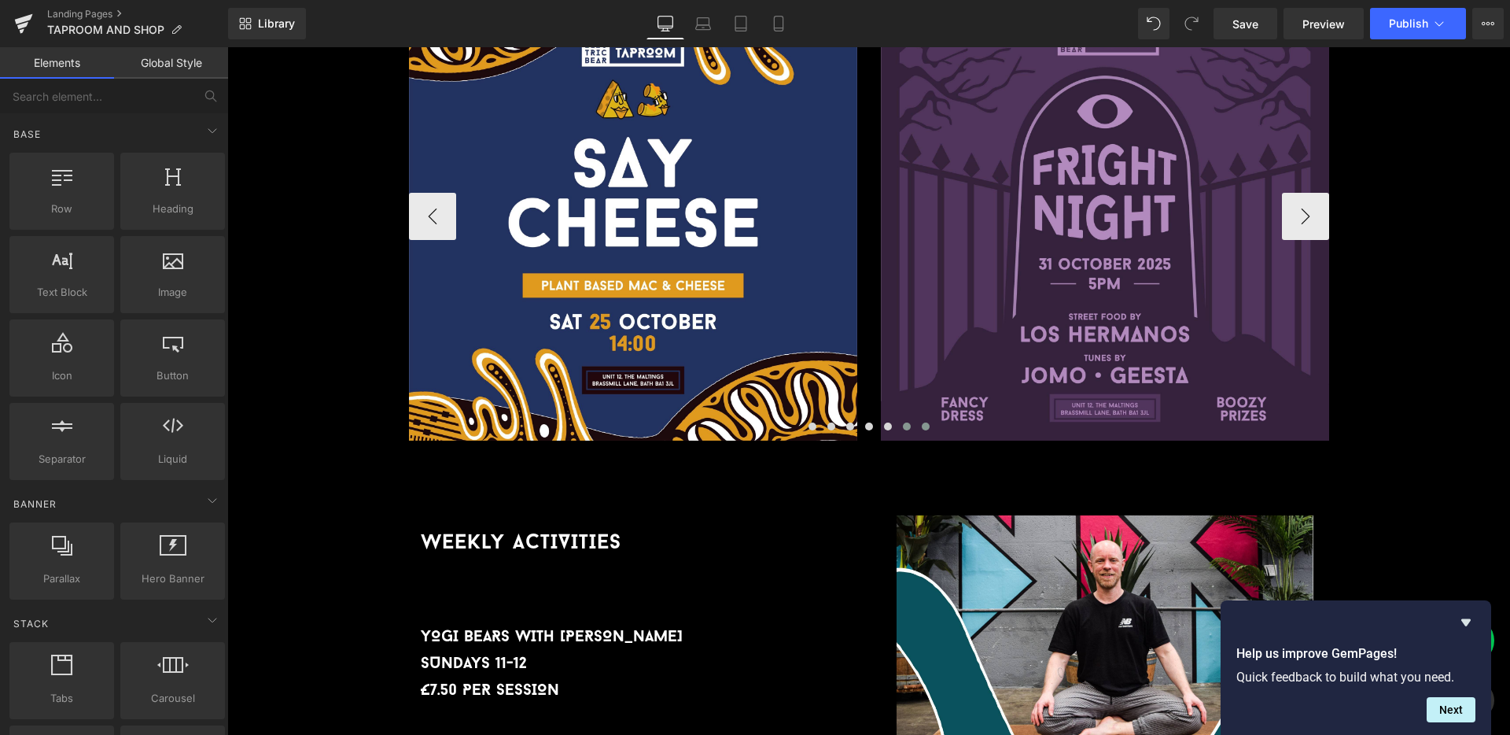
scroll to position [3464, 0]
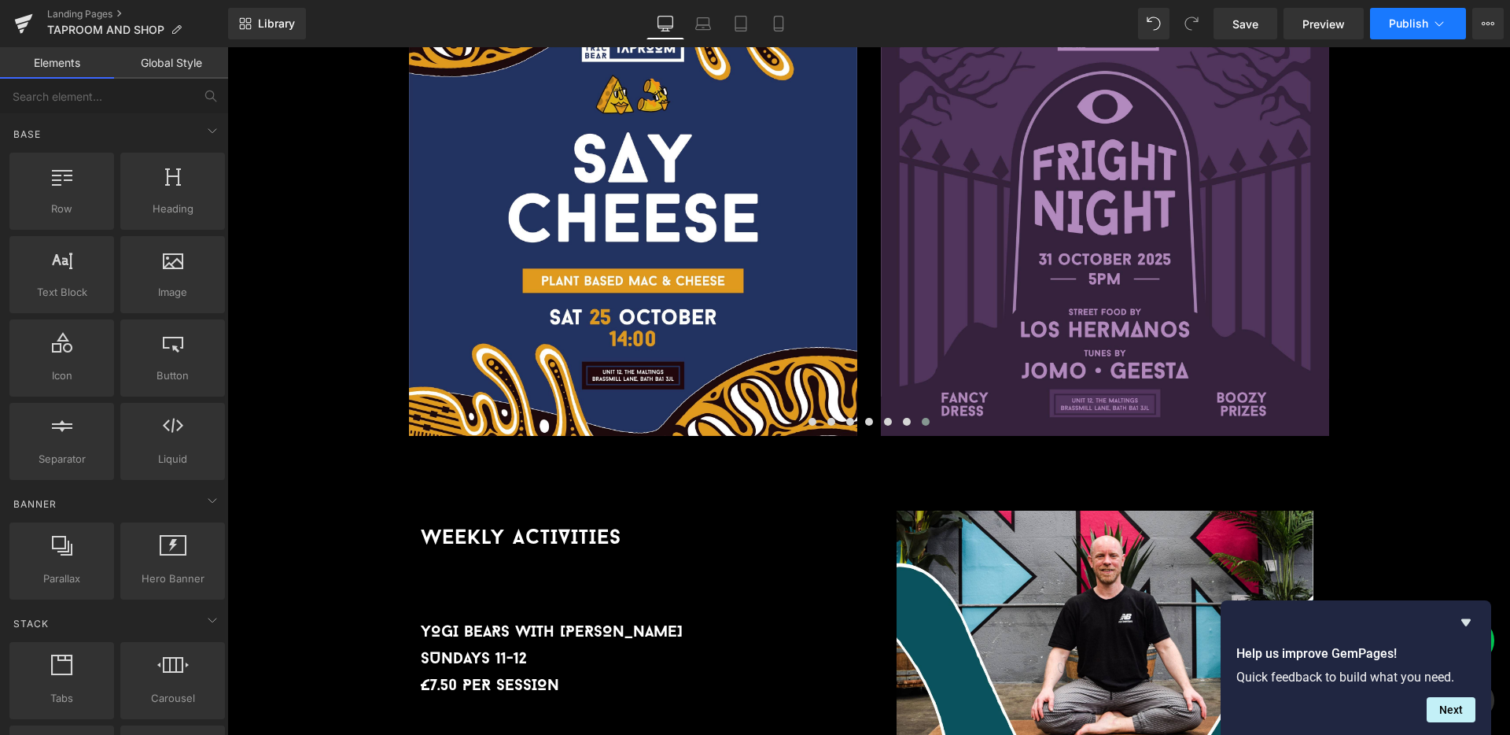
click at [1401, 24] on span "Publish" at bounding box center [1408, 23] width 39 height 13
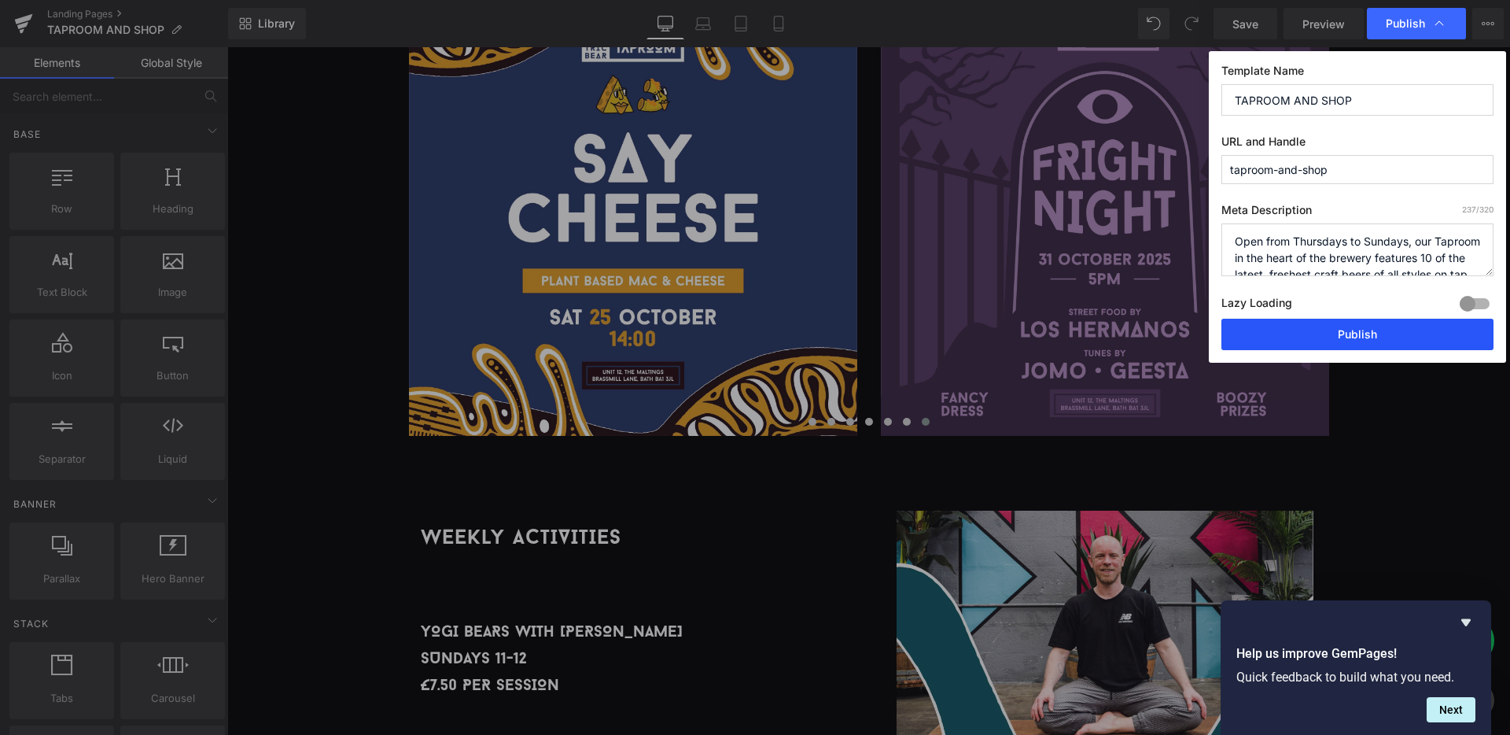
click at [1371, 346] on button "Publish" at bounding box center [1357, 334] width 272 height 31
